Goal: Task Accomplishment & Management: Complete application form

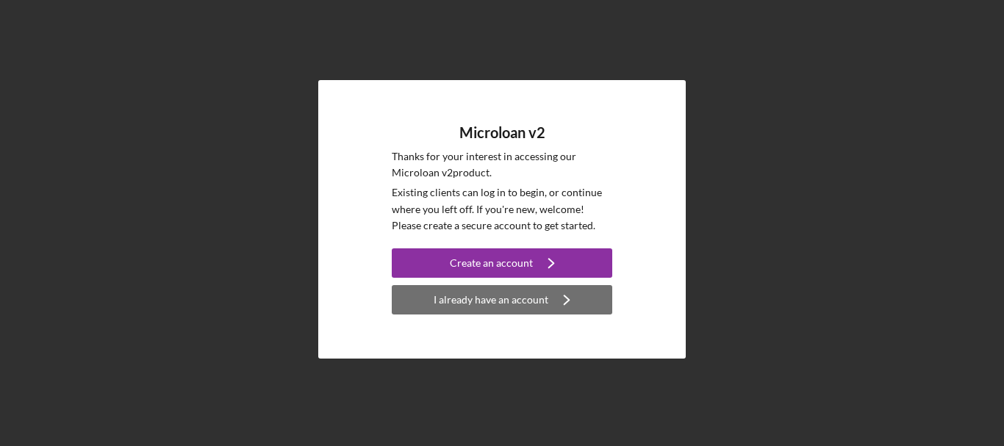
click at [479, 301] on div "I already have an account" at bounding box center [491, 299] width 115 height 29
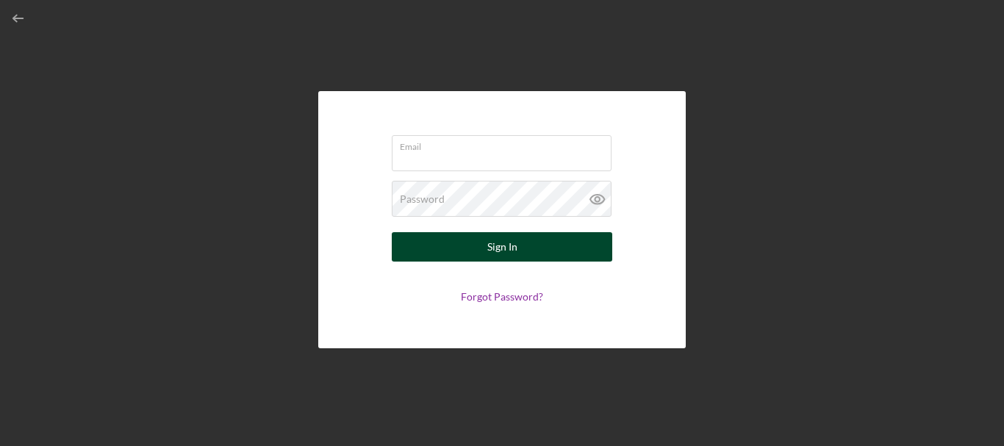
type input "[EMAIL_ADDRESS][DOMAIN_NAME]"
click at [502, 247] on div "Sign In" at bounding box center [502, 246] width 30 height 29
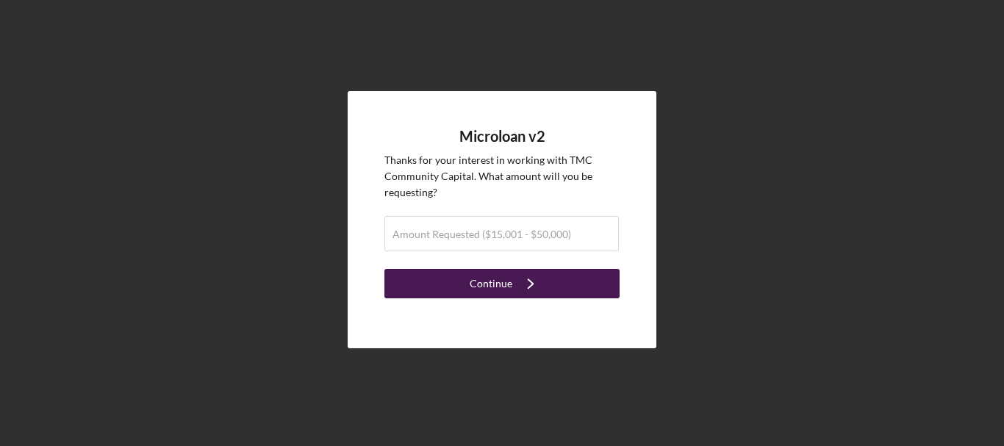
click at [499, 287] on div "Continue" at bounding box center [491, 283] width 43 height 29
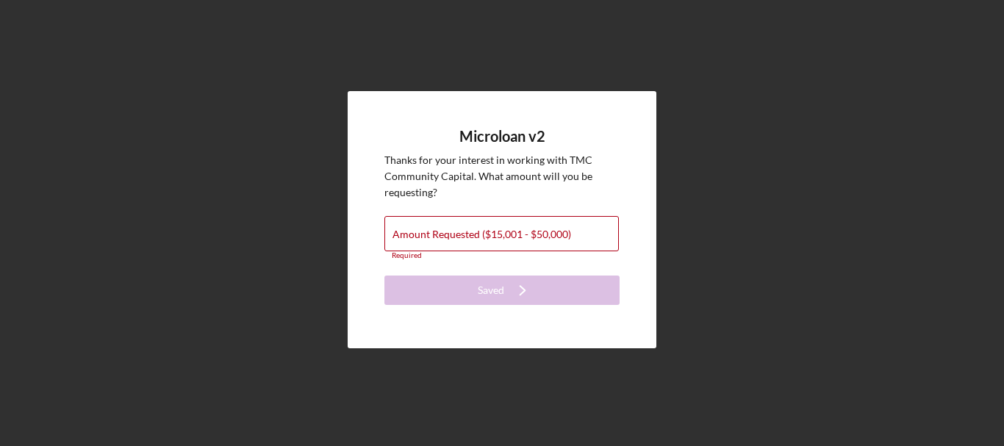
click at [257, 207] on div "Microloan v2 Thanks for your interest in working with TMC Community Capital . W…" at bounding box center [501, 219] width 989 height 439
click at [428, 206] on form "Microloan v2 Thanks for your interest in working with TMC Community Capital . W…" at bounding box center [501, 217] width 235 height 178
click at [573, 218] on div "Amount Requested ($15,001 - $50,000) Required" at bounding box center [501, 238] width 235 height 44
click at [659, 185] on div "Microloan v2 Thanks for your interest in working with TMC Community Capital . W…" at bounding box center [501, 219] width 989 height 439
click at [525, 232] on label "Amount Requested ($15,001 - $50,000)" at bounding box center [481, 235] width 179 height 12
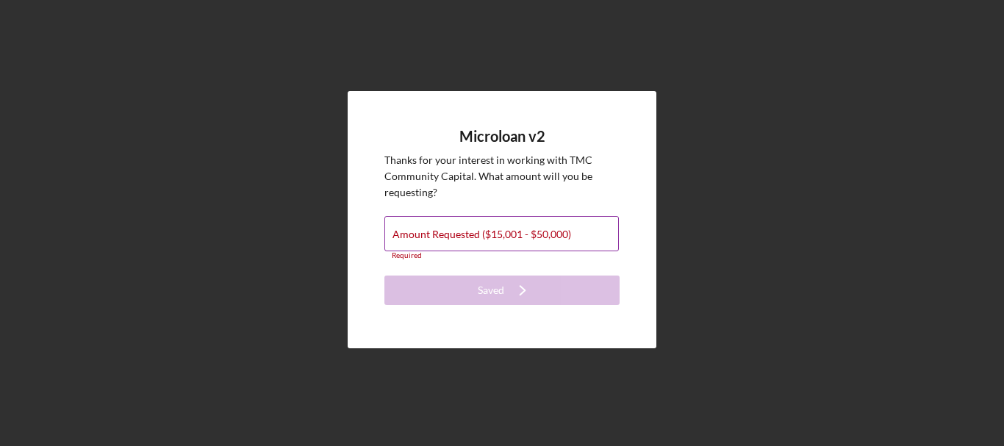
click at [525, 232] on input "Amount Requested ($15,001 - $50,000)" at bounding box center [501, 233] width 234 height 35
click at [317, 105] on div "Microloan v2 Thanks for your interest in working with TMC Community Capital . W…" at bounding box center [501, 219] width 989 height 439
click at [563, 242] on input "Amount Requested ($15,001 - $50,000)" at bounding box center [501, 233] width 234 height 35
type input "$40,000"
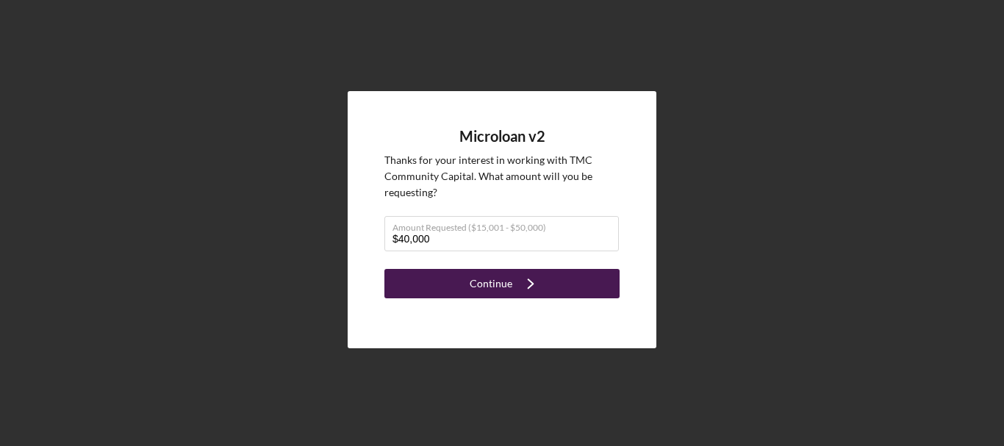
click at [501, 287] on div "Continue" at bounding box center [491, 283] width 43 height 29
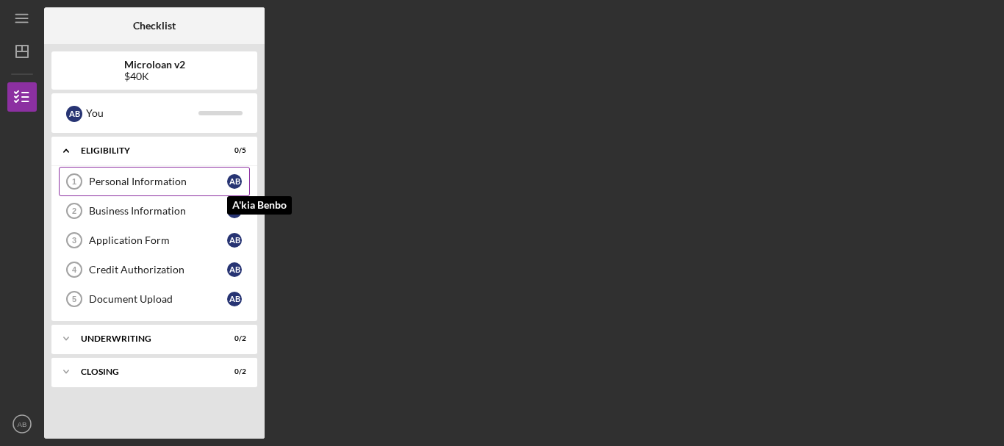
click at [232, 179] on div "A B" at bounding box center [234, 181] width 15 height 15
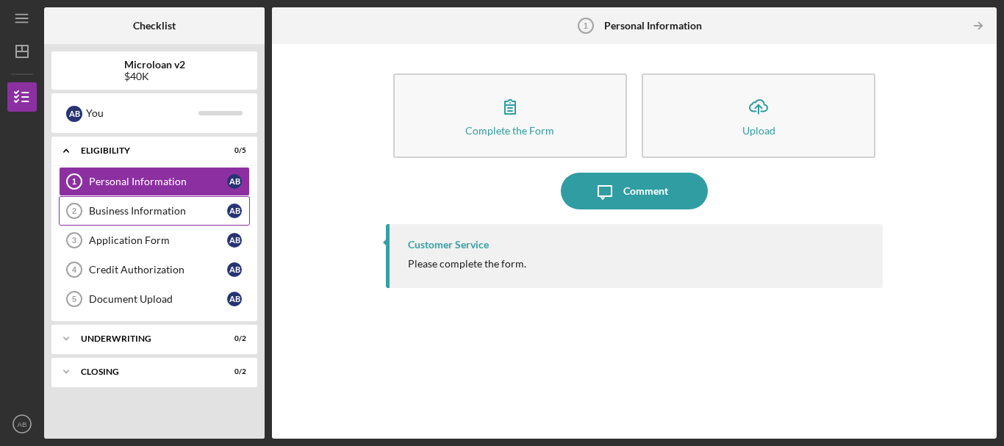
click at [110, 209] on div "Business Information" at bounding box center [158, 211] width 138 height 12
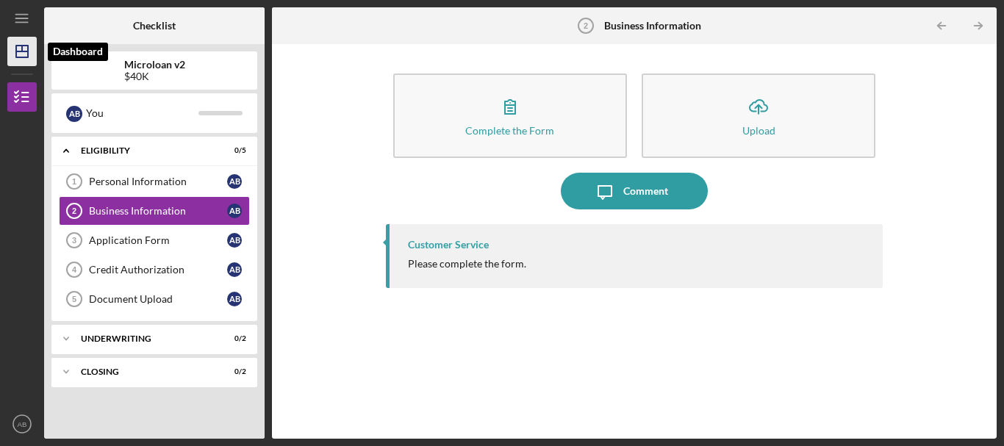
click at [28, 55] on polygon "button" at bounding box center [22, 52] width 12 height 12
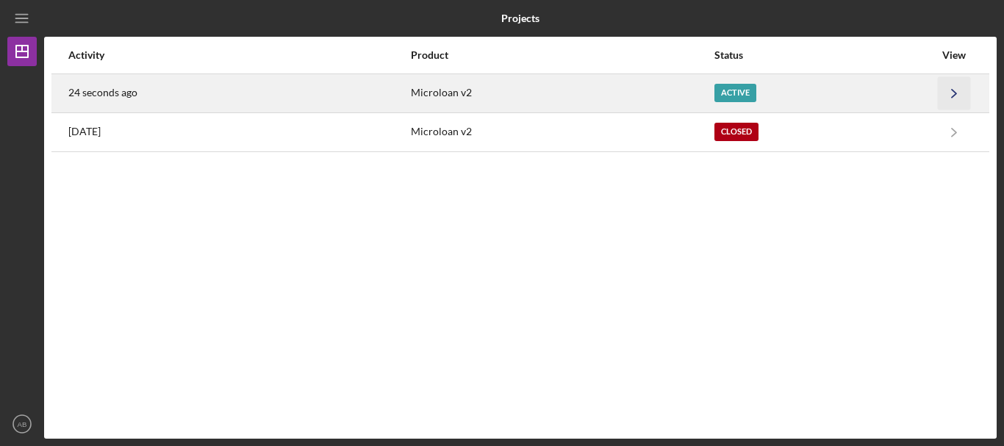
click at [944, 96] on icon "Icon/Navigate" at bounding box center [954, 92] width 33 height 33
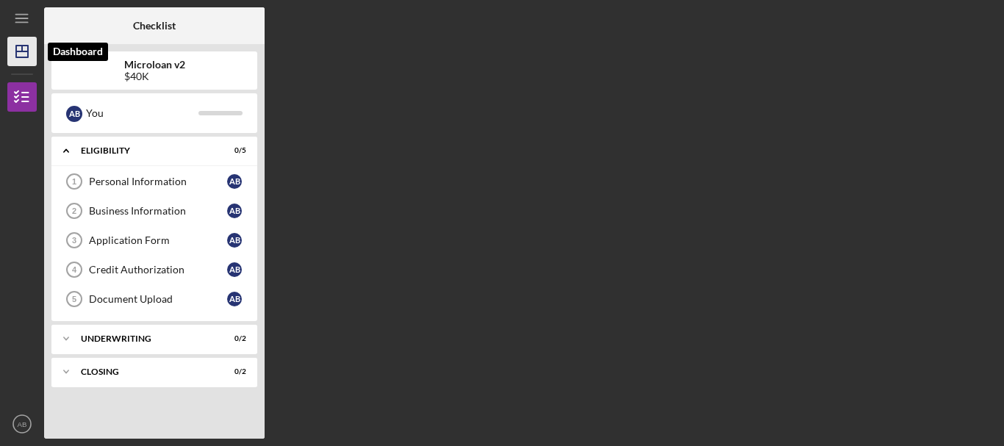
click at [29, 48] on icon "Icon/Dashboard" at bounding box center [22, 51] width 37 height 37
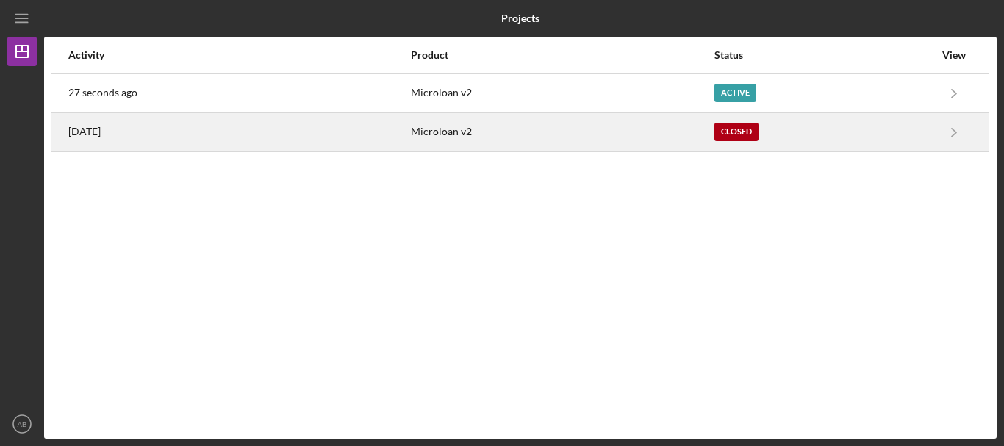
click at [192, 125] on div "[DATE]" at bounding box center [238, 132] width 341 height 37
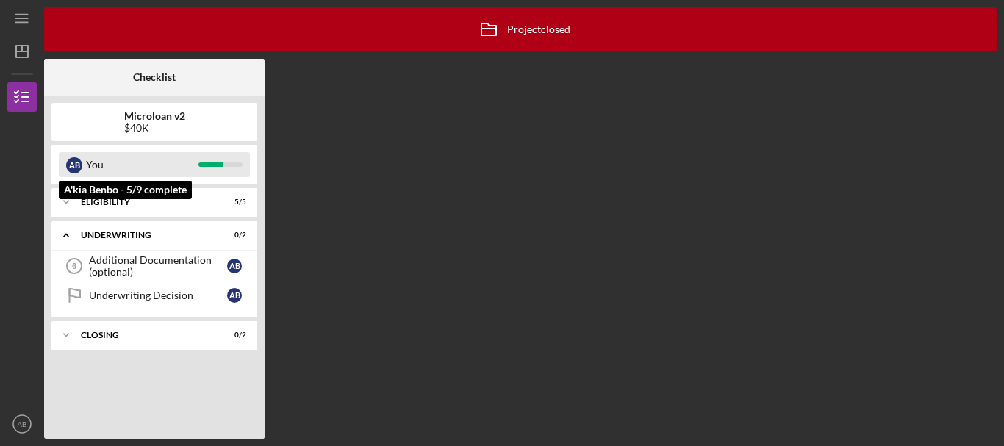
click at [158, 174] on div "You" at bounding box center [142, 164] width 112 height 25
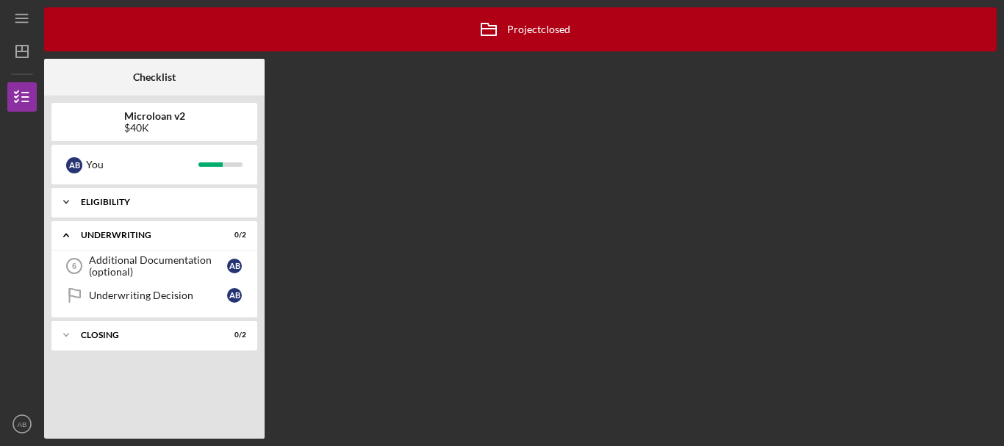
click at [157, 201] on div "Eligibility" at bounding box center [160, 202] width 158 height 9
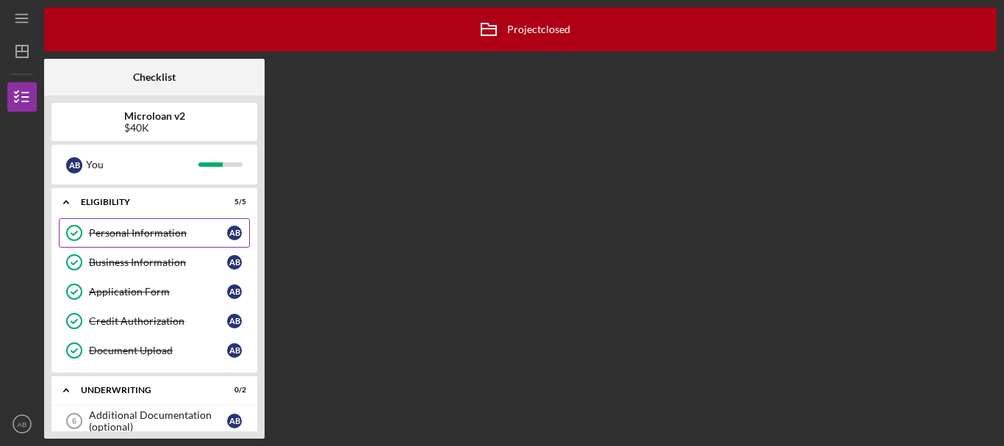
click at [147, 230] on div "Personal Information" at bounding box center [158, 233] width 138 height 12
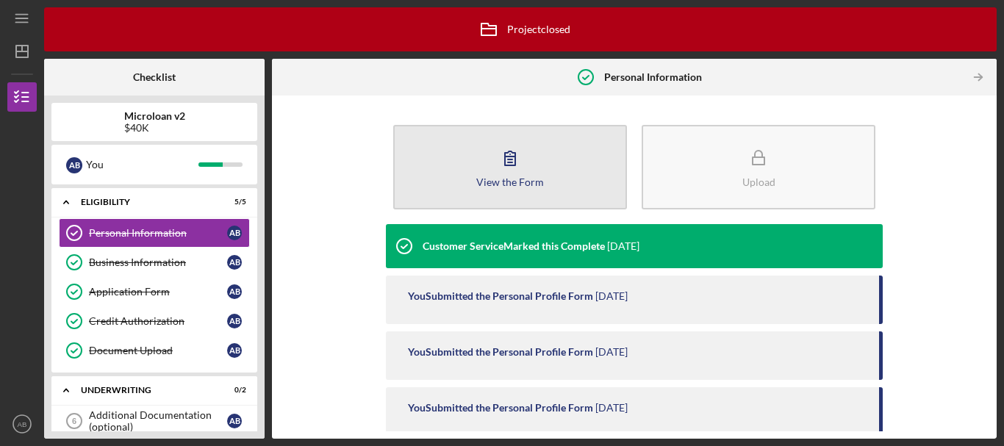
click at [511, 174] on icon "button" at bounding box center [510, 158] width 37 height 37
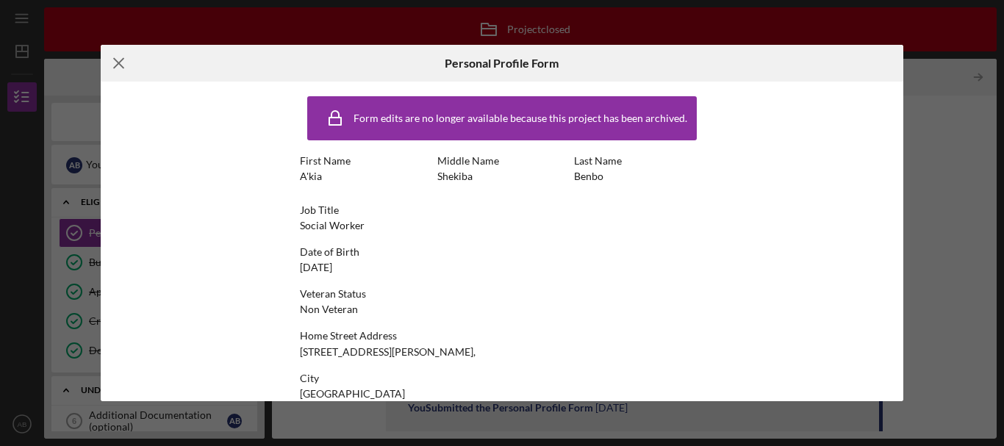
click at [129, 75] on icon "Icon/Menu Close" at bounding box center [119, 63] width 37 height 37
